Goal: Task Accomplishment & Management: Manage account settings

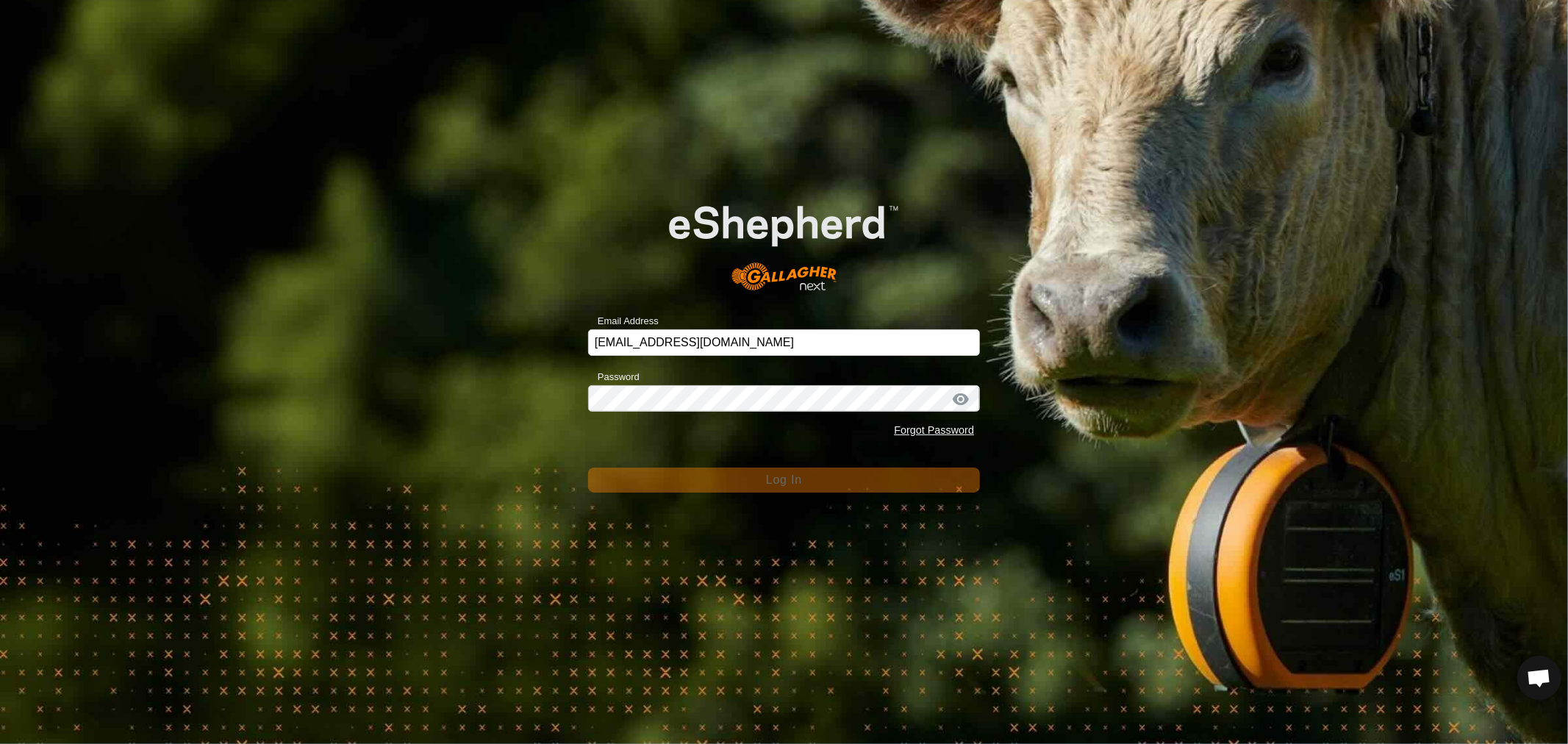
scroll to position [1, 0]
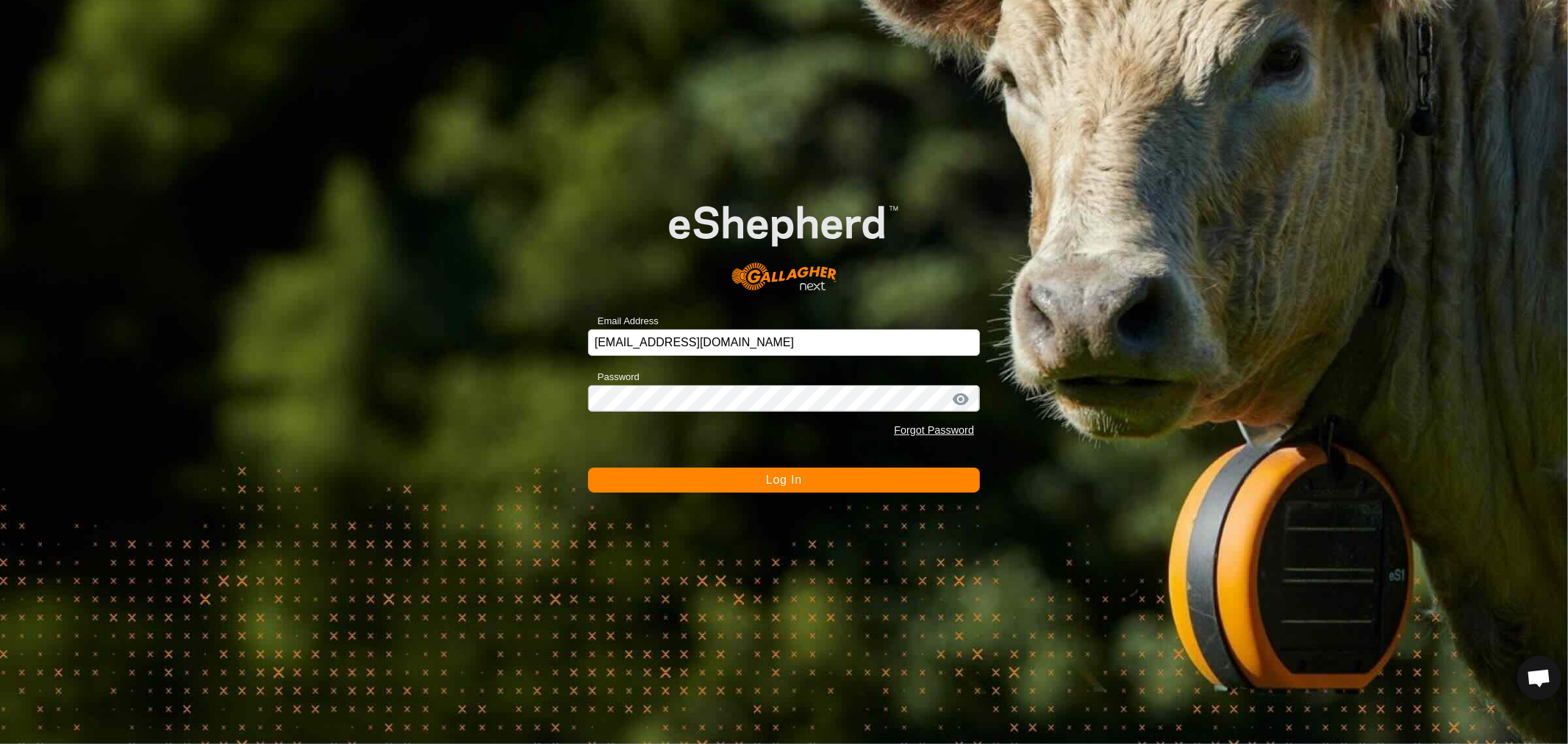
click at [784, 479] on span "Log In" at bounding box center [784, 479] width 36 height 13
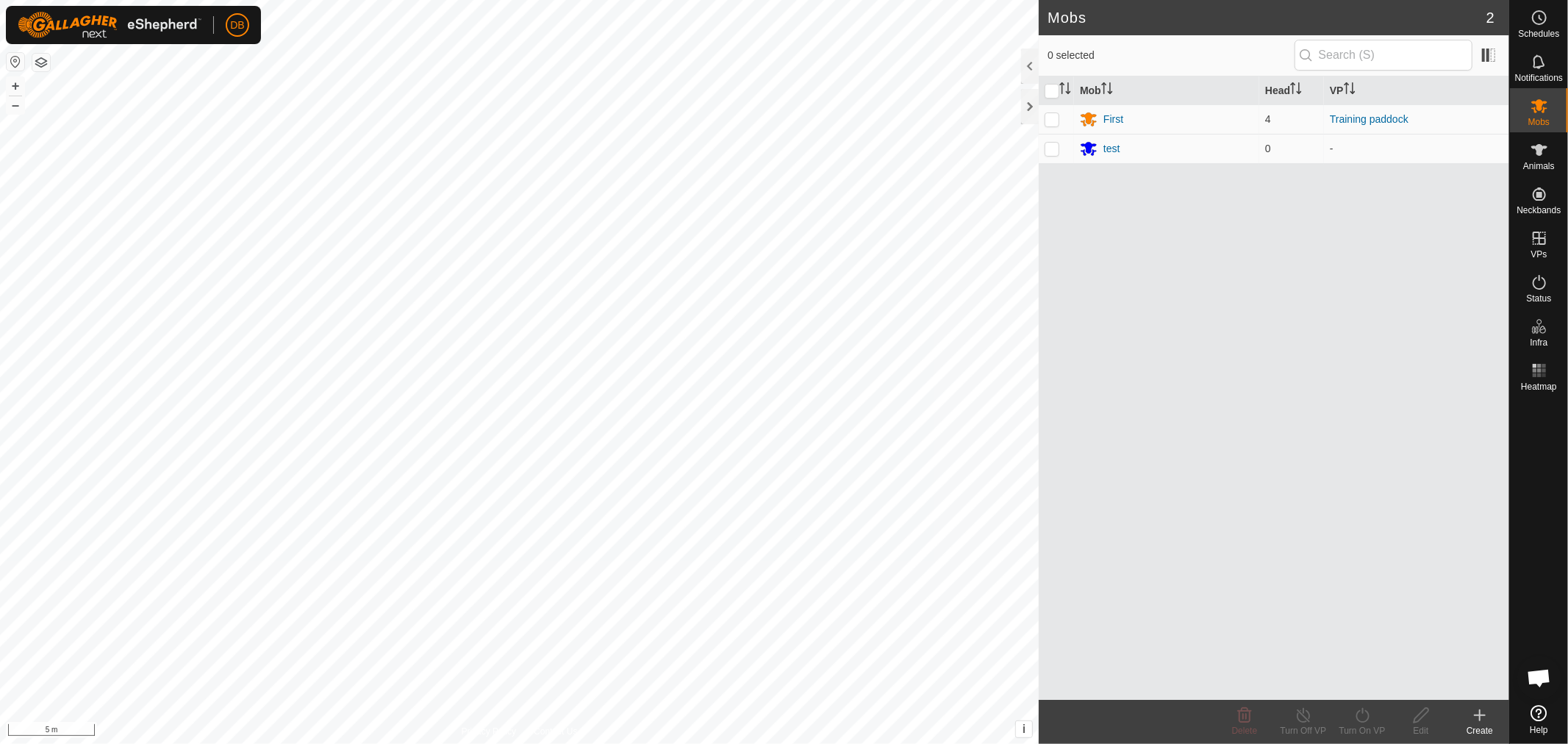
scroll to position [1, 0]
click at [1117, 120] on div "First" at bounding box center [1113, 120] width 20 height 16
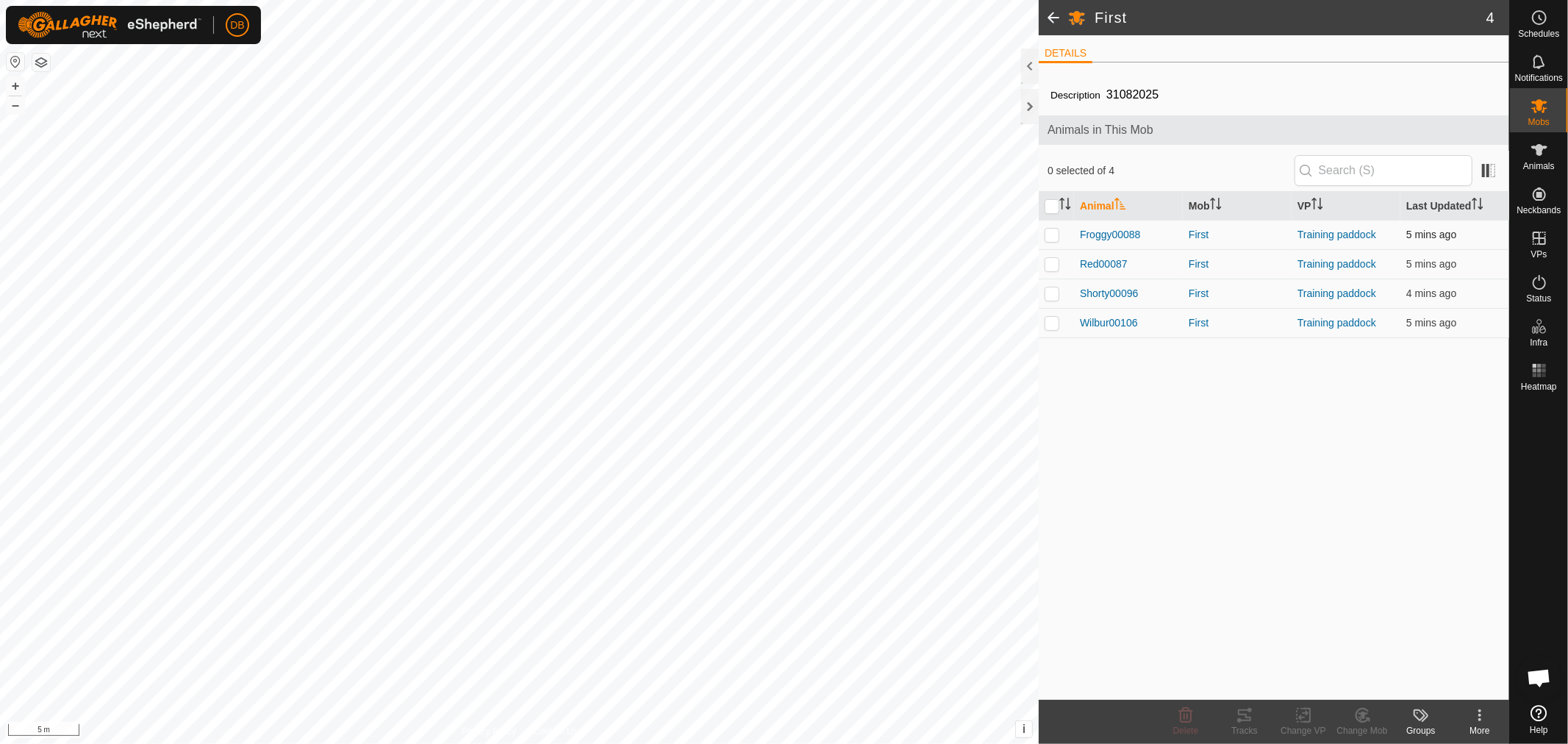
click at [1048, 237] on p-checkbox at bounding box center [1051, 234] width 15 height 12
checkbox input "true"
click at [1050, 259] on p-checkbox at bounding box center [1051, 263] width 15 height 12
click at [1051, 261] on p-checkbox at bounding box center [1051, 263] width 15 height 12
drag, startPoint x: 1050, startPoint y: 264, endPoint x: 1052, endPoint y: 254, distance: 10.2
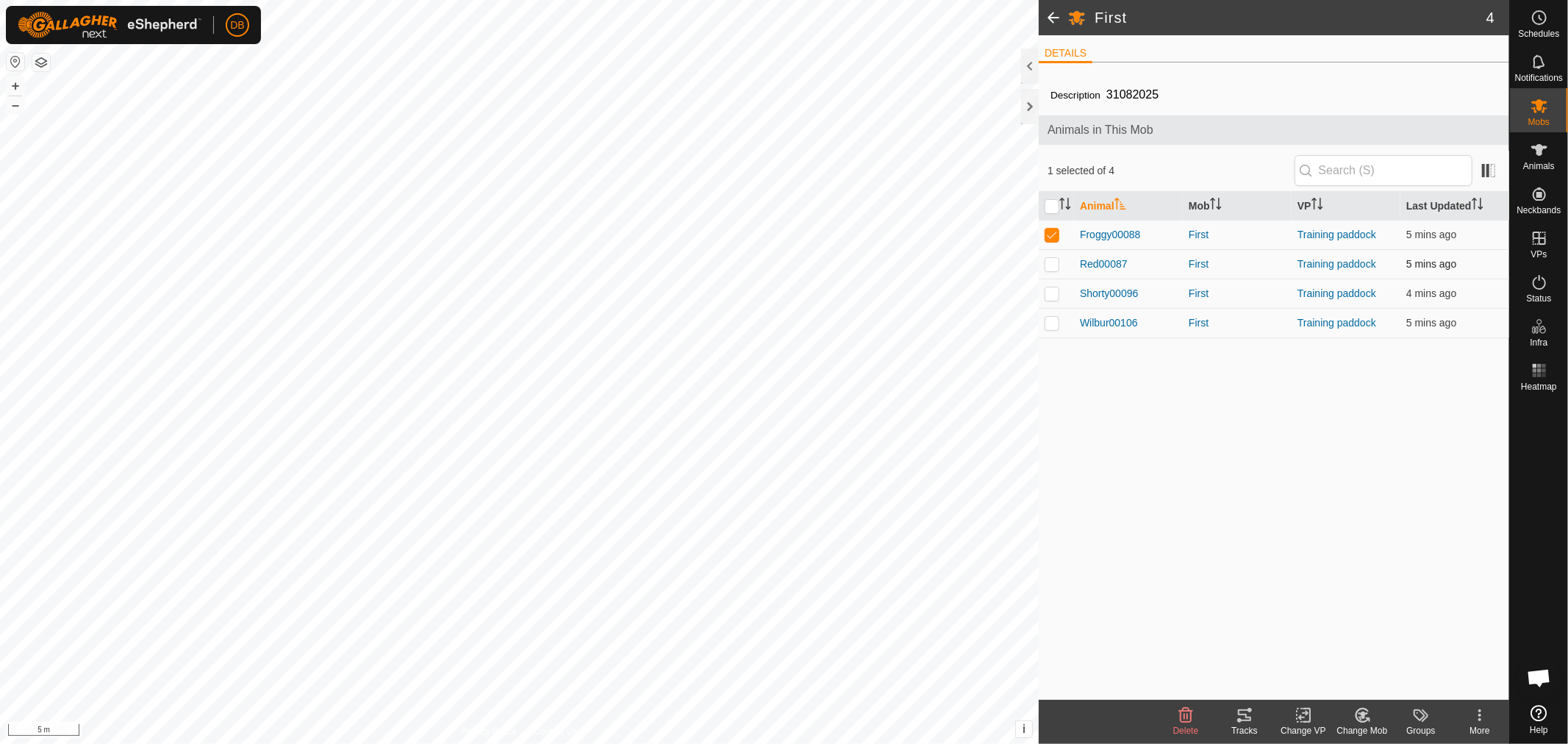
click at [1050, 260] on p-checkbox at bounding box center [1051, 263] width 15 height 12
checkbox input "true"
click at [1053, 234] on p-checkbox at bounding box center [1051, 234] width 15 height 12
checkbox input "false"
click at [1048, 289] on p-checkbox at bounding box center [1051, 293] width 15 height 12
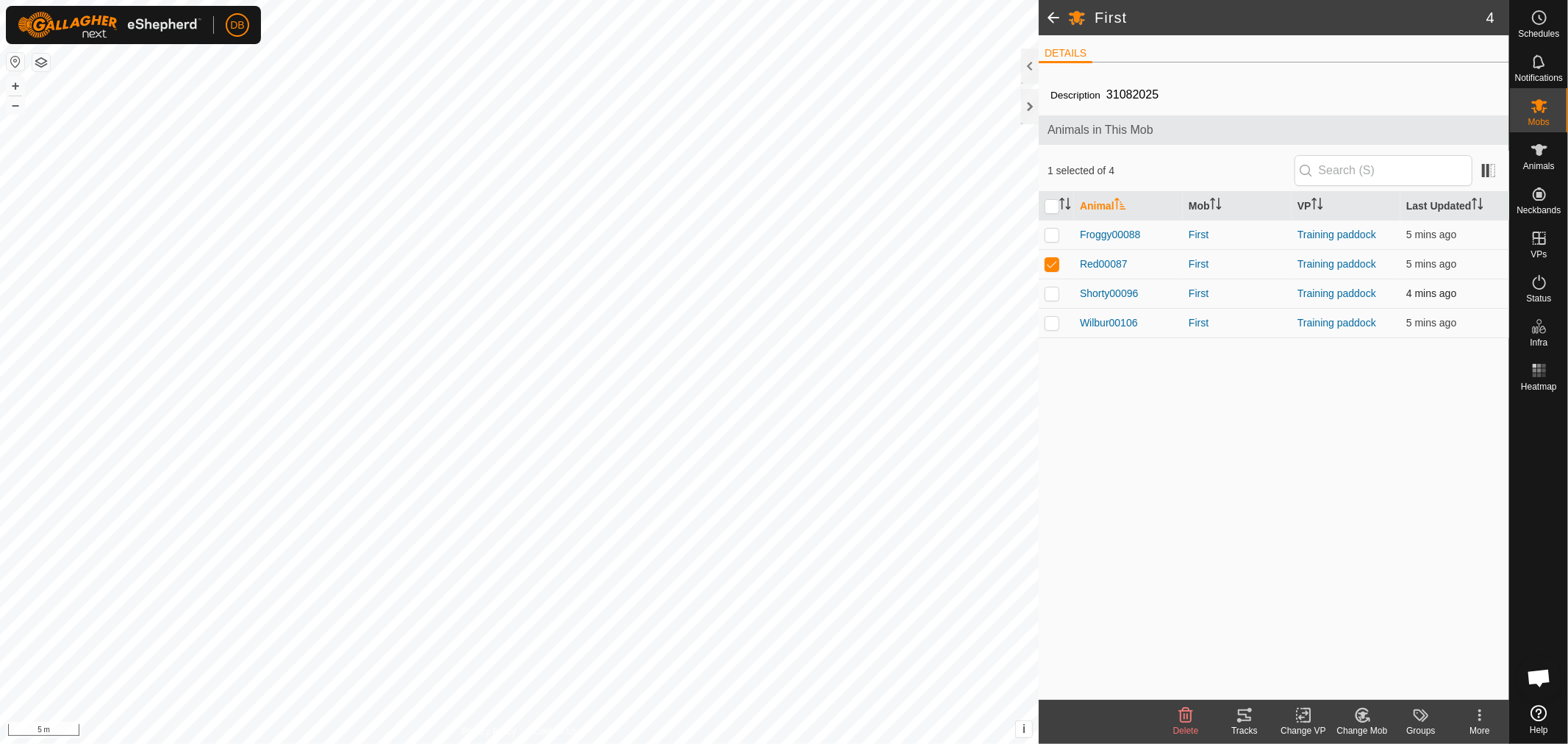
checkbox input "true"
click at [1049, 324] on p-checkbox at bounding box center [1051, 322] width 15 height 12
checkbox input "true"
click at [1053, 287] on td at bounding box center [1056, 293] width 35 height 29
checkbox input "false"
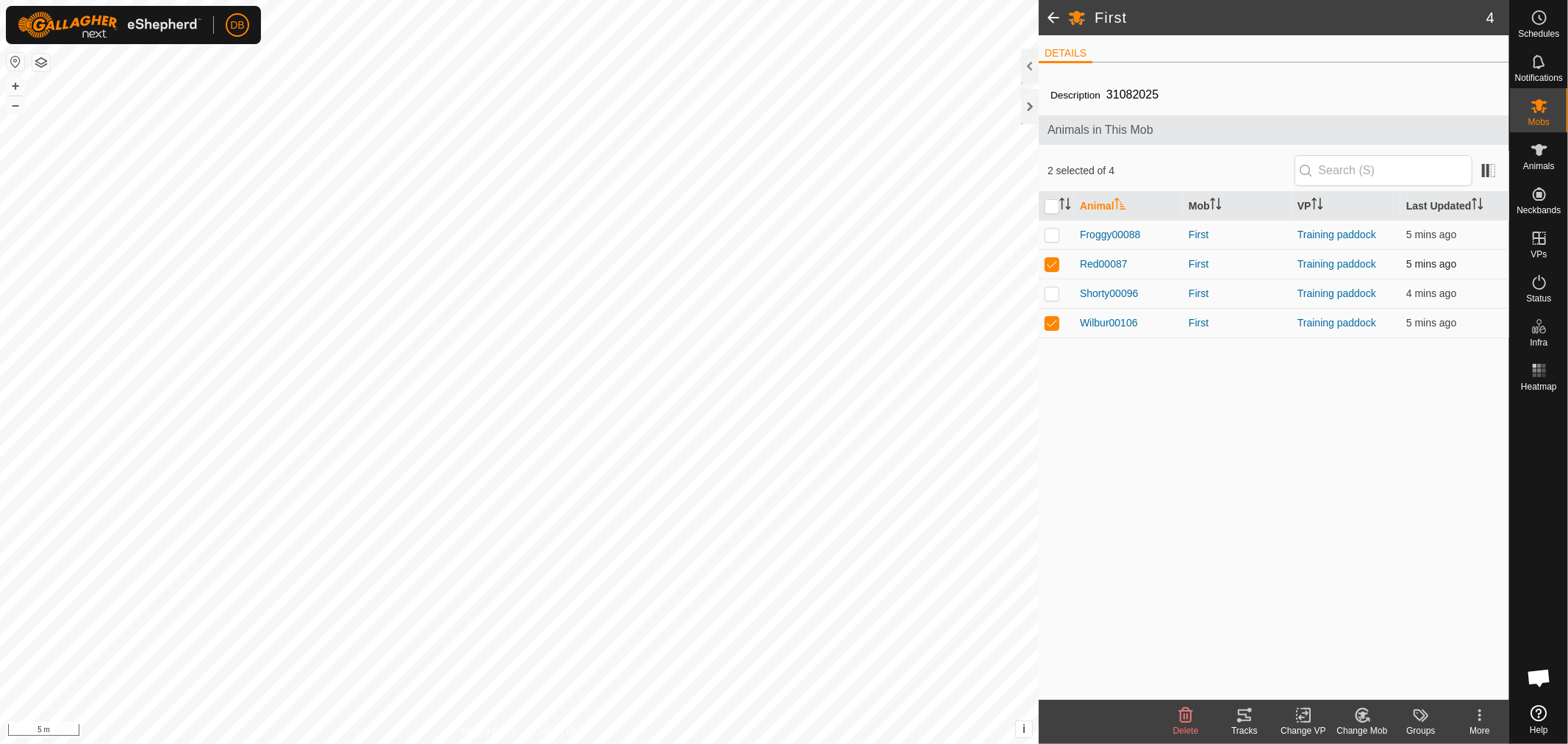
click at [1053, 263] on p-checkbox at bounding box center [1051, 263] width 15 height 12
checkbox input "false"
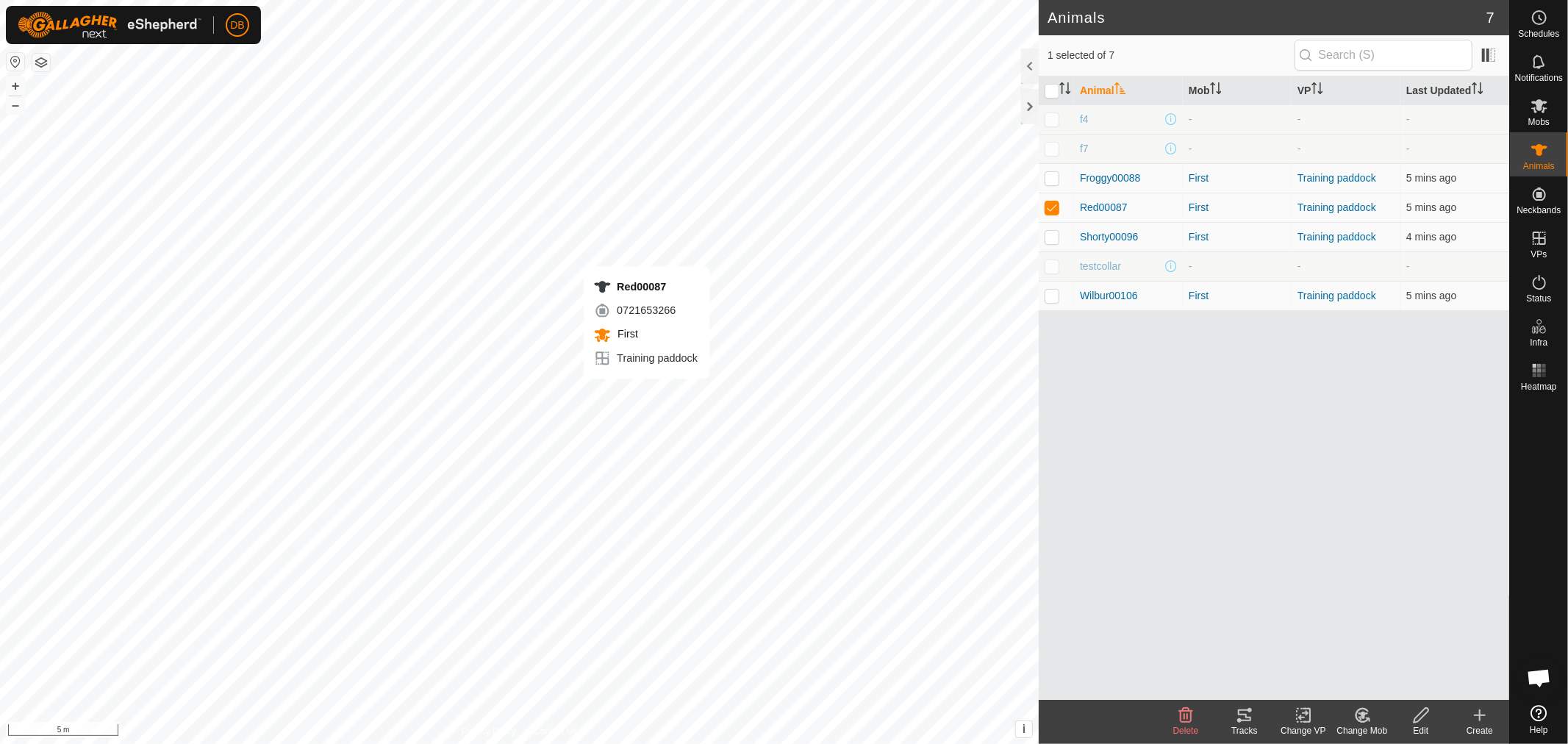
checkbox input "false"
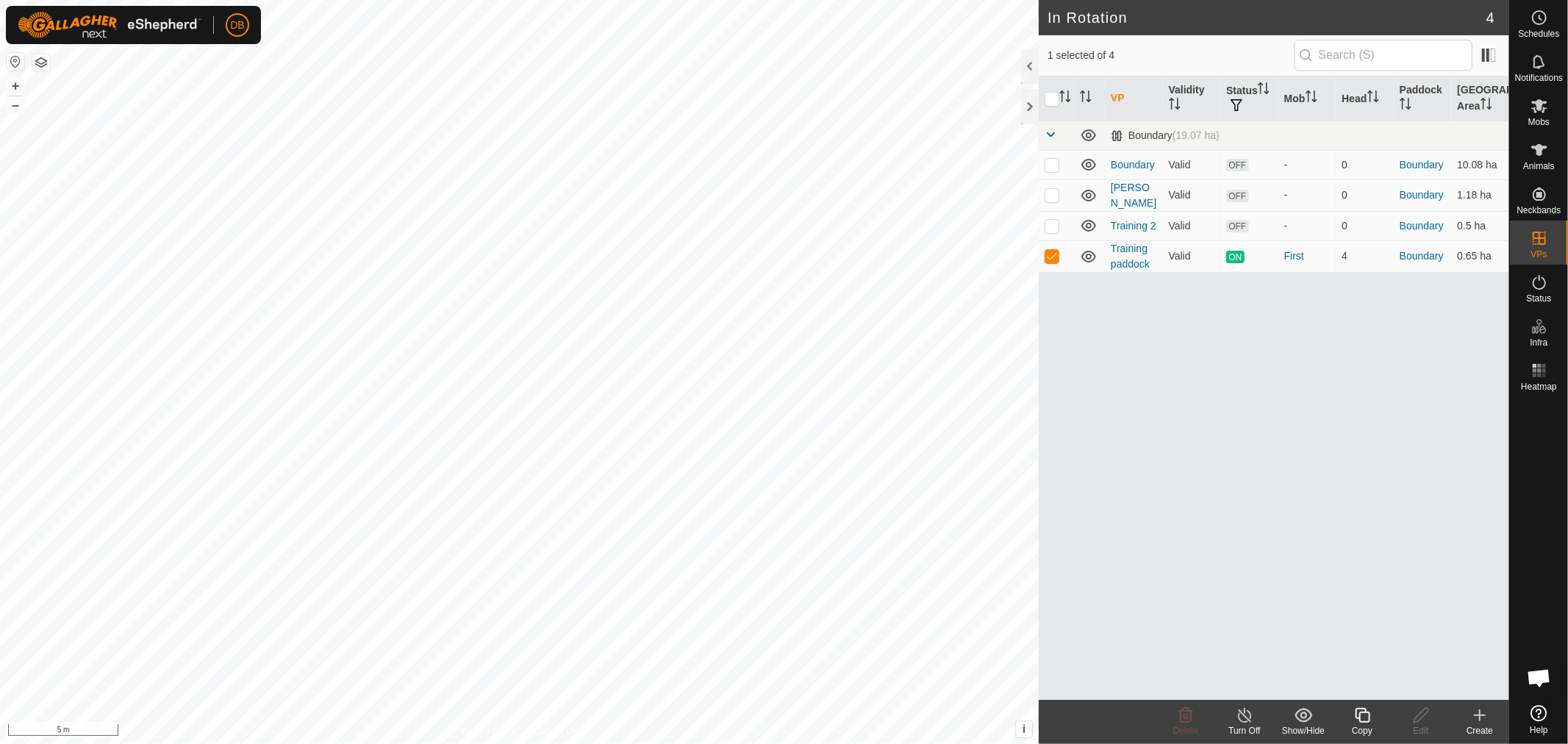
checkbox input "true"
checkbox input "false"
click at [1023, 110] on div at bounding box center [1029, 106] width 18 height 35
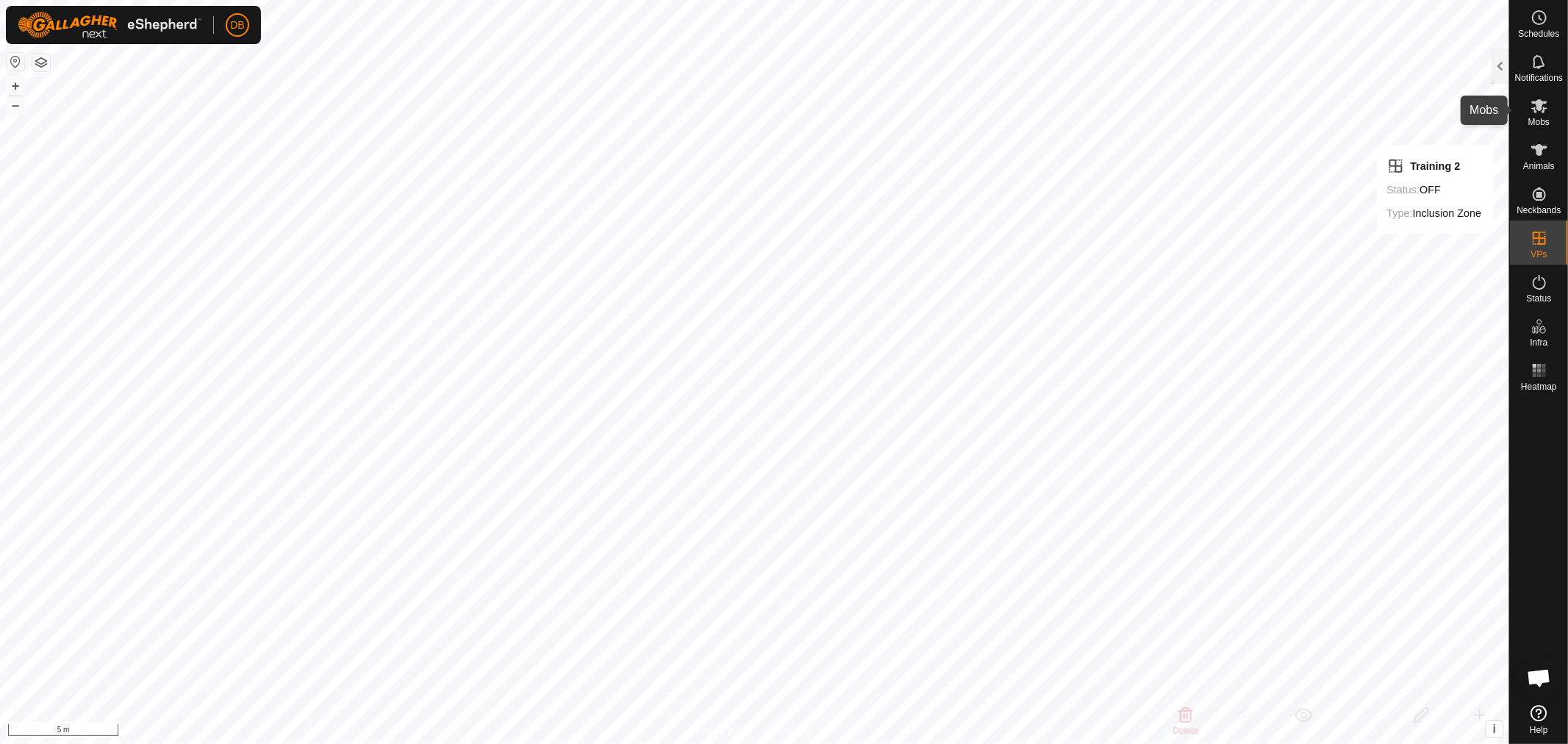
click at [1541, 105] on icon at bounding box center [1539, 106] width 16 height 14
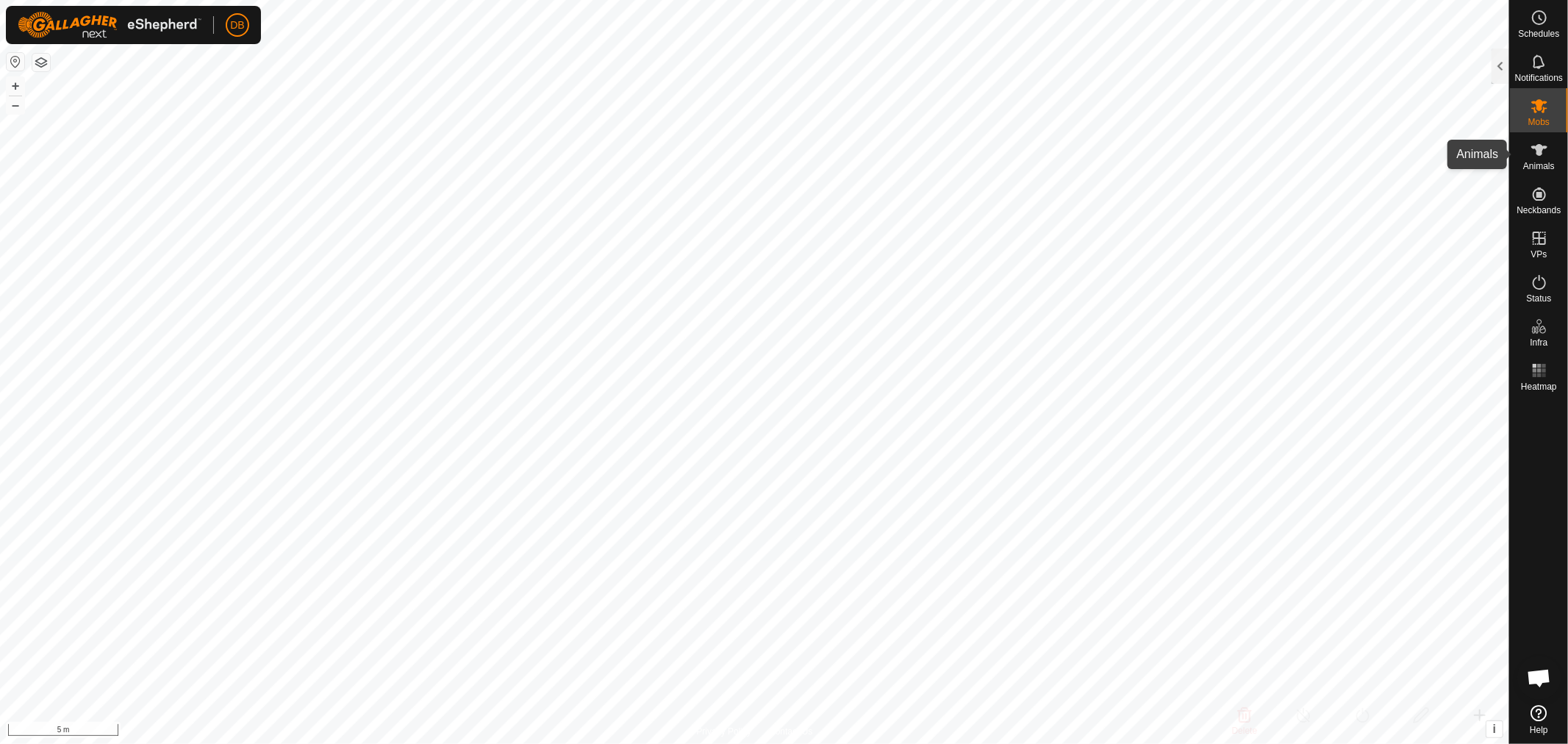
click at [1541, 152] on icon at bounding box center [1539, 150] width 16 height 12
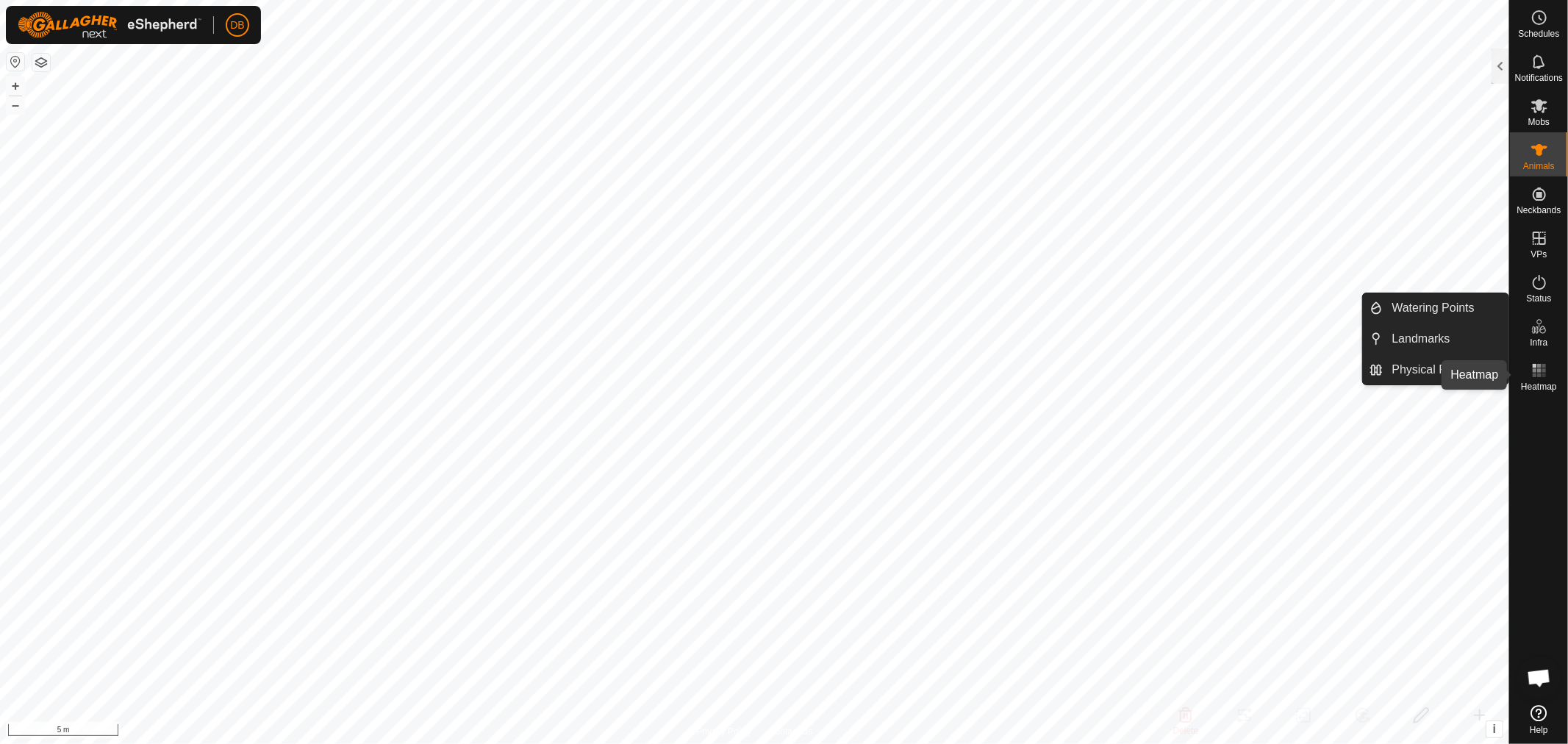
click at [1539, 371] on rect at bounding box center [1539, 371] width 4 height 4
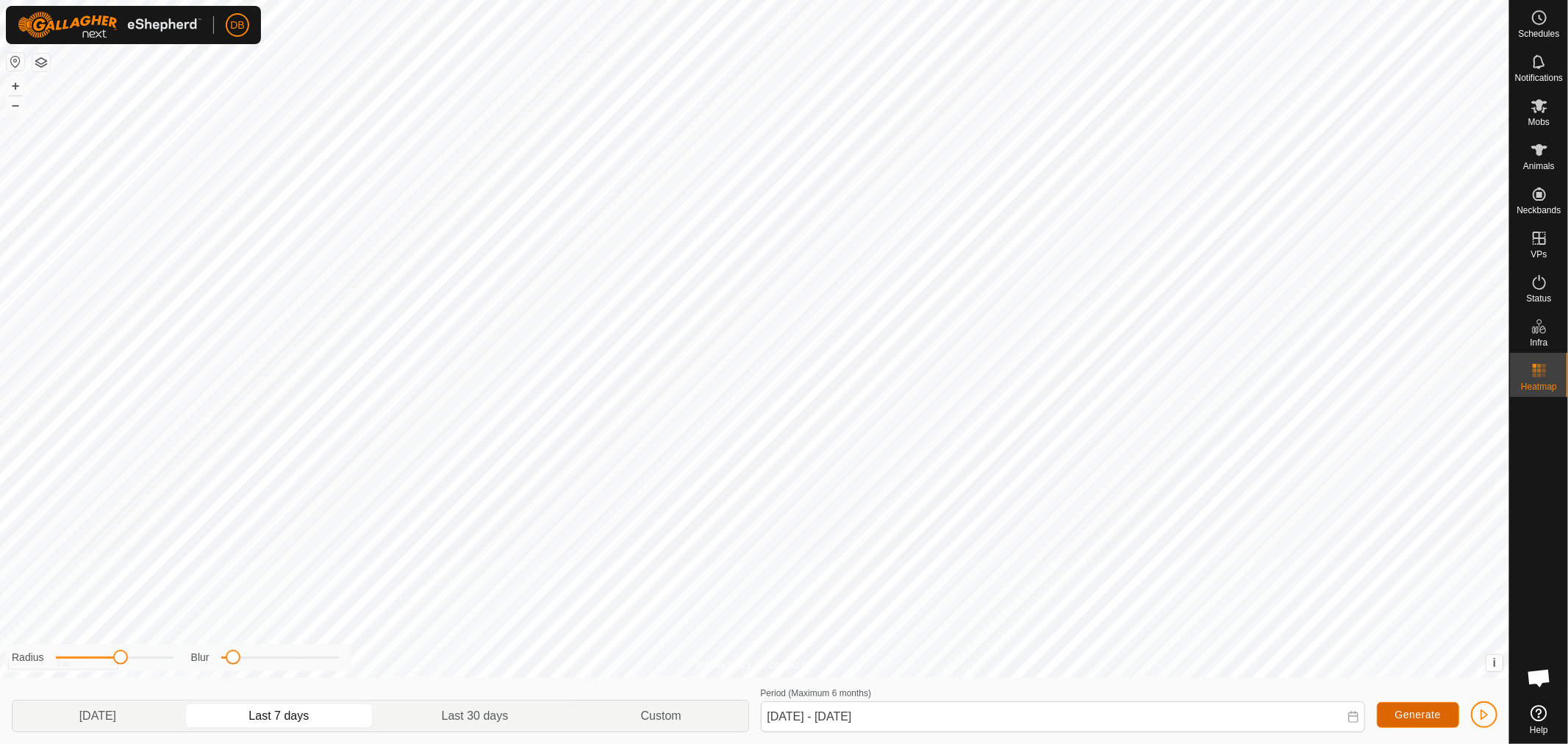
click at [1392, 710] on button "Generate" at bounding box center [1418, 715] width 83 height 26
click at [85, 709] on p-togglebutton "[DATE]" at bounding box center [97, 715] width 170 height 30
click at [277, 718] on p-togglebutton "Last 7 days" at bounding box center [279, 715] width 193 height 30
click at [461, 712] on p-togglebutton "Last 30 days" at bounding box center [475, 715] width 200 height 30
type input "[DATE] - [DATE]"
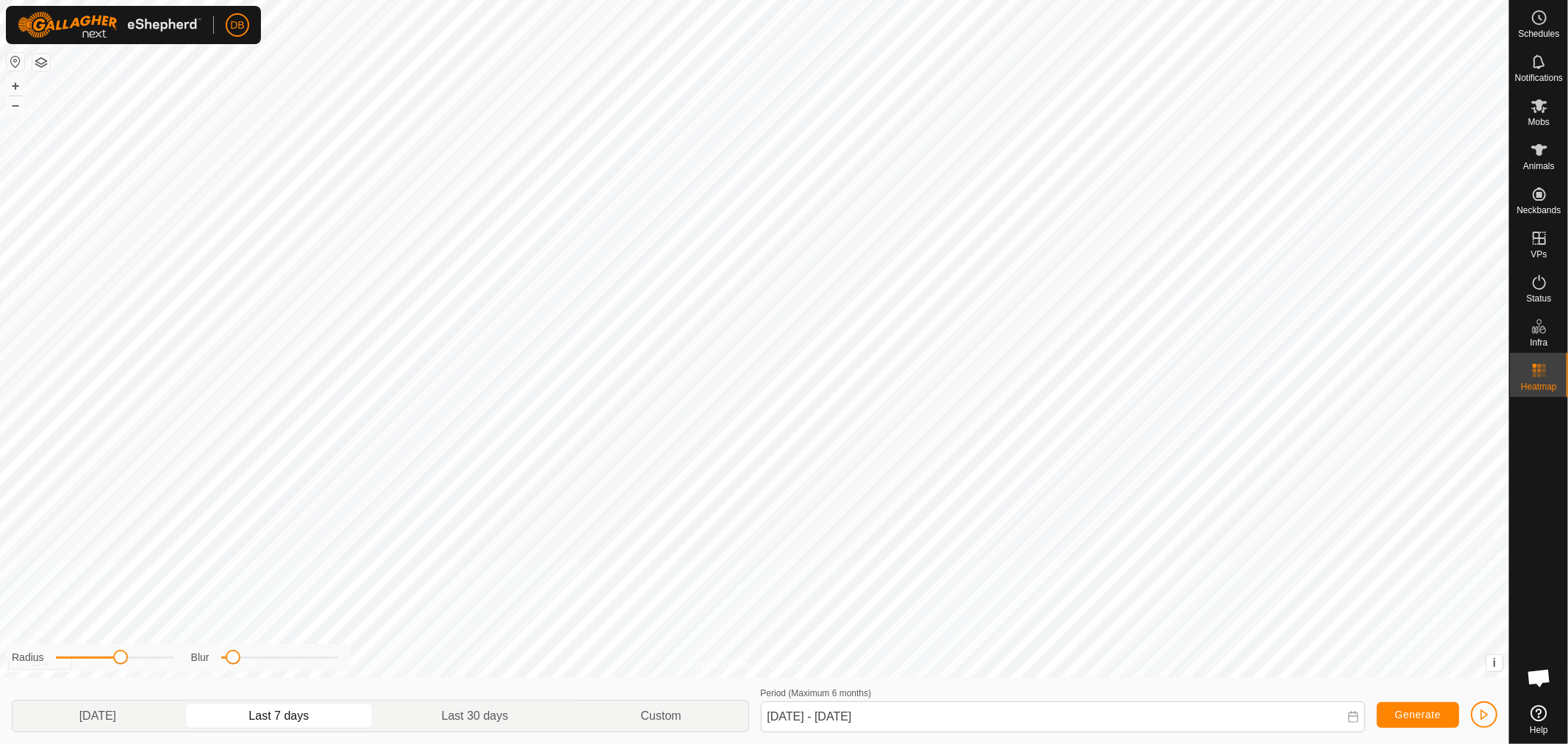
scroll to position [1, 0]
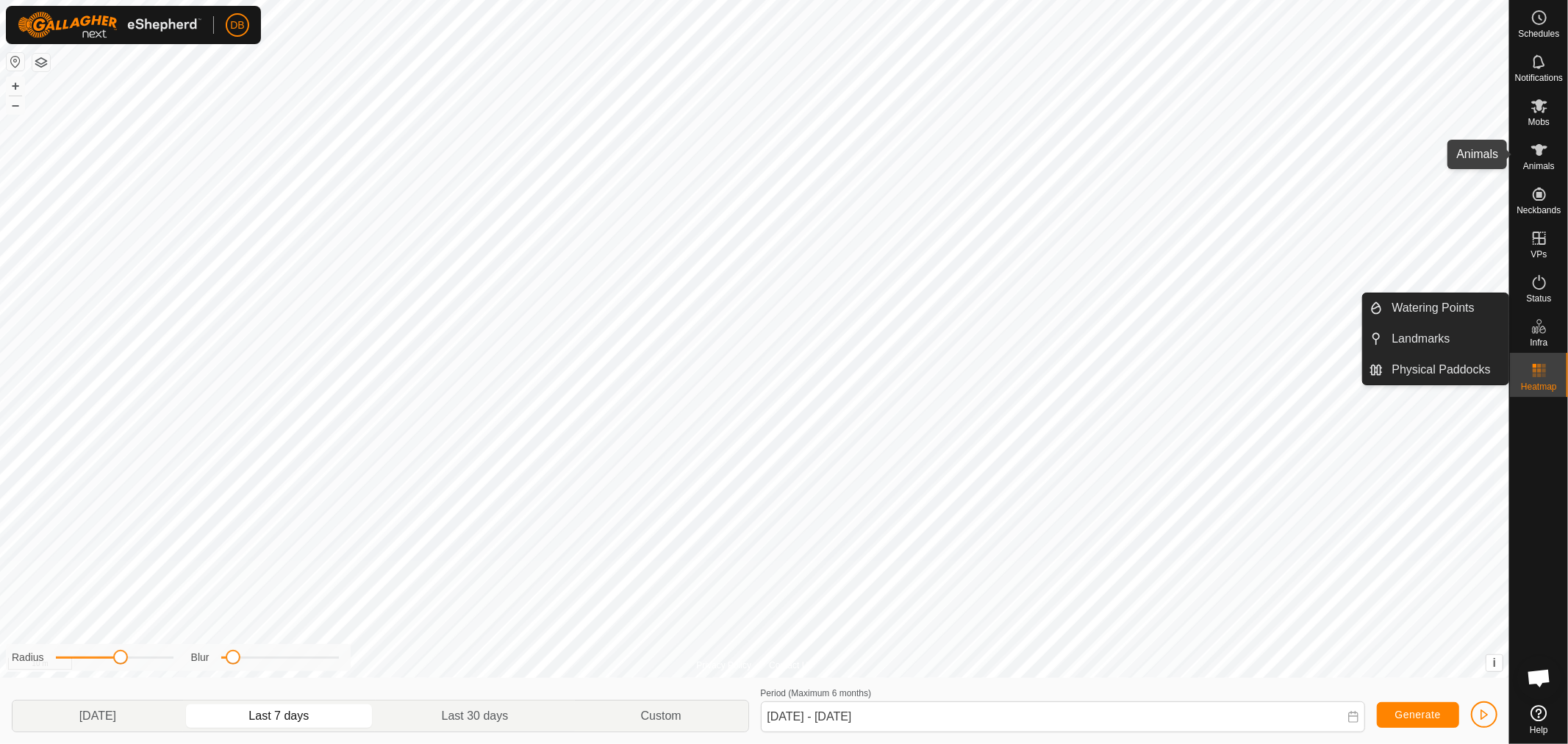
click at [1537, 155] on icon at bounding box center [1539, 150] width 18 height 18
